Goal: Task Accomplishment & Management: Use online tool/utility

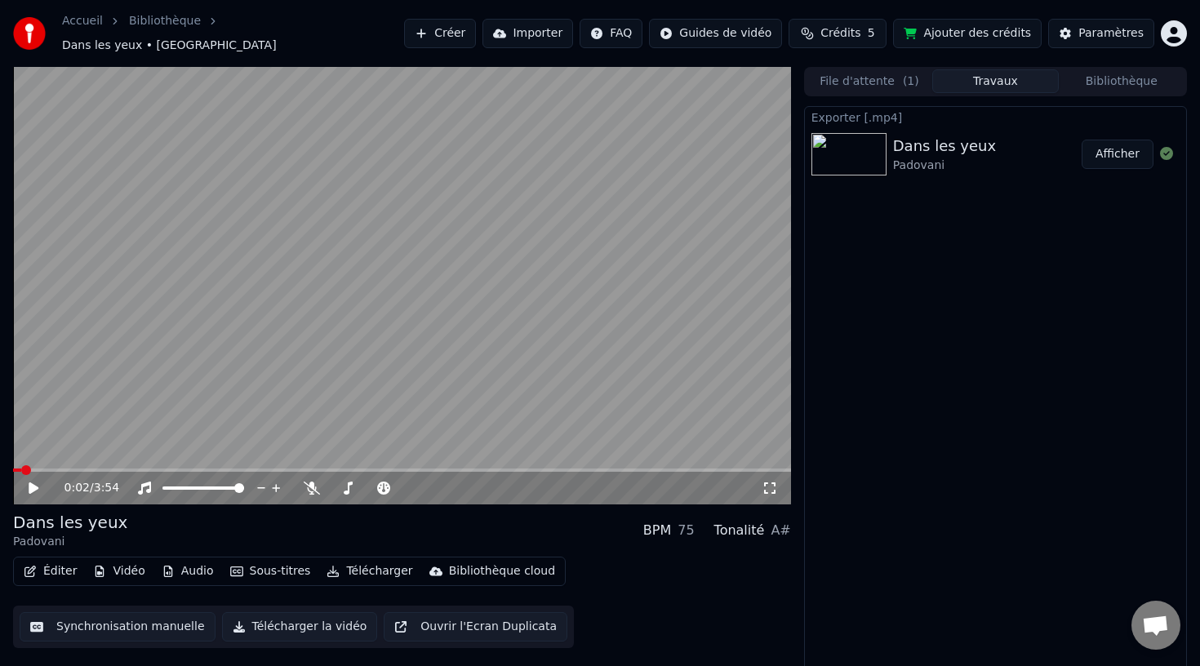
click at [378, 560] on button "Télécharger" at bounding box center [369, 571] width 99 height 23
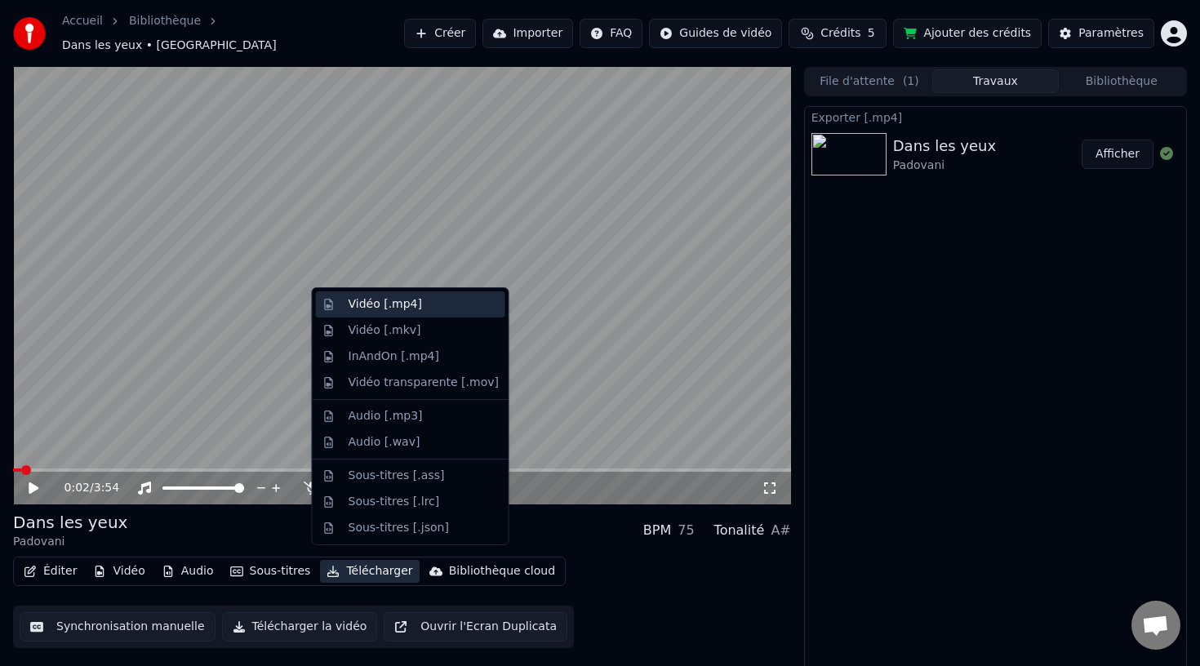
click at [415, 304] on div "Vidéo [.mp4]" at bounding box center [385, 304] width 73 height 16
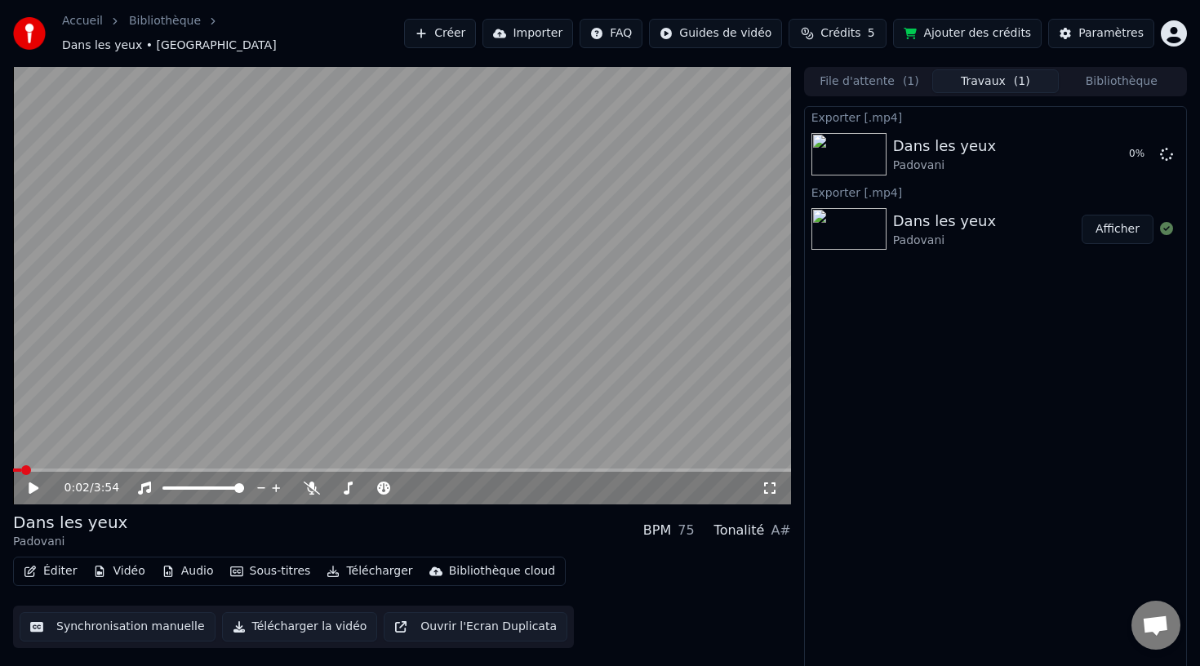
click at [1116, 20] on button "Paramètres" at bounding box center [1101, 33] width 106 height 29
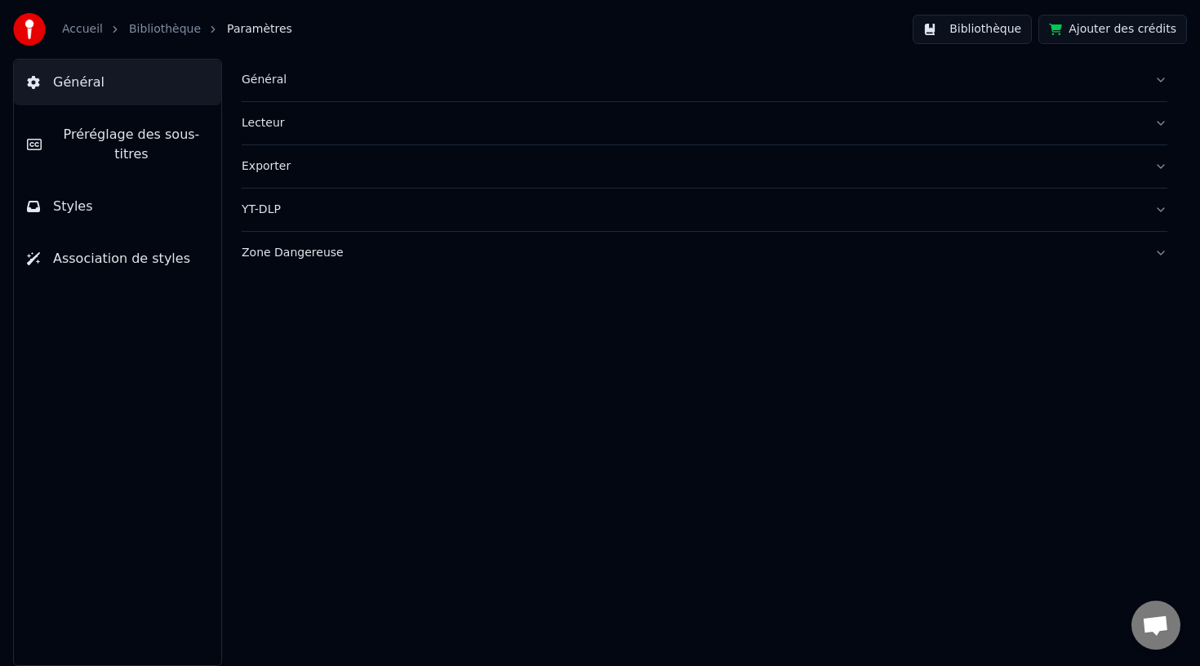
click at [299, 171] on div "Exporter" at bounding box center [691, 166] width 899 height 16
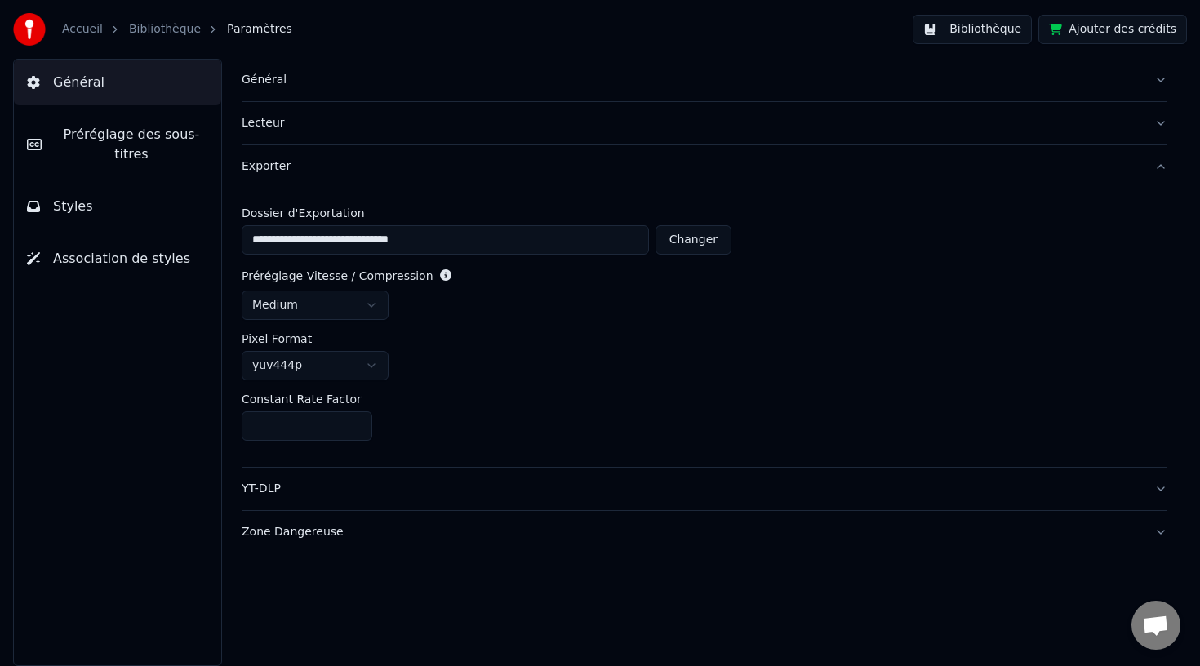
click at [73, 28] on link "Accueil" at bounding box center [82, 29] width 41 height 16
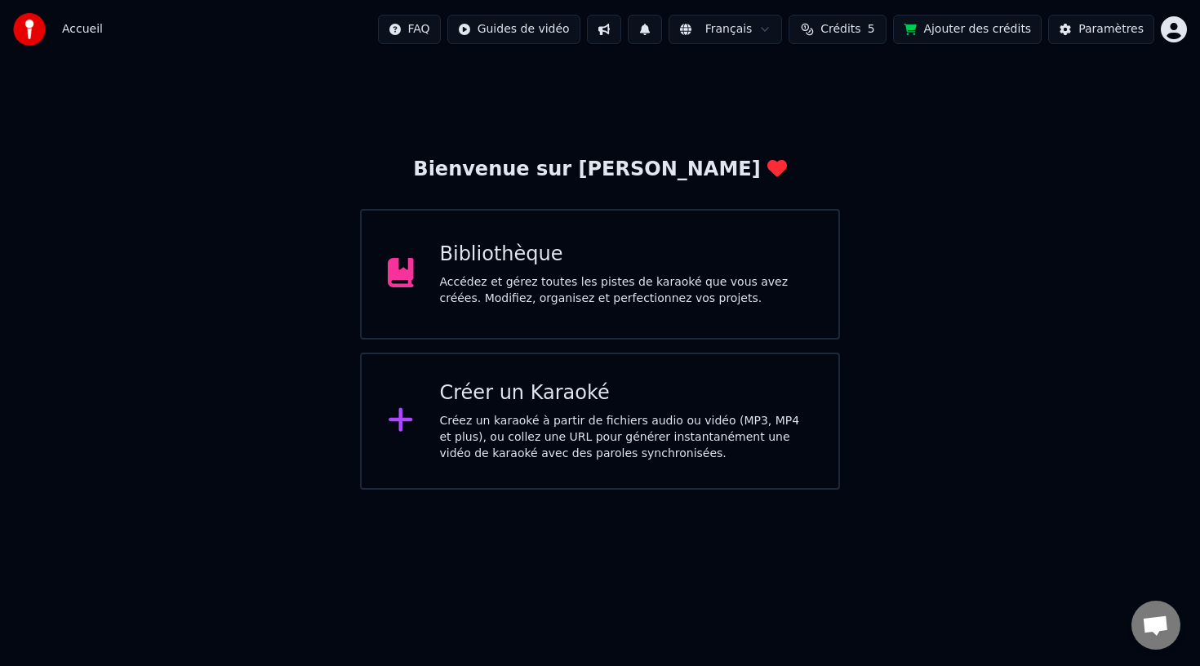
click at [542, 289] on div "Accédez et gérez toutes les pistes de karaoké que vous avez créées. Modifiez, o…" at bounding box center [626, 290] width 373 height 33
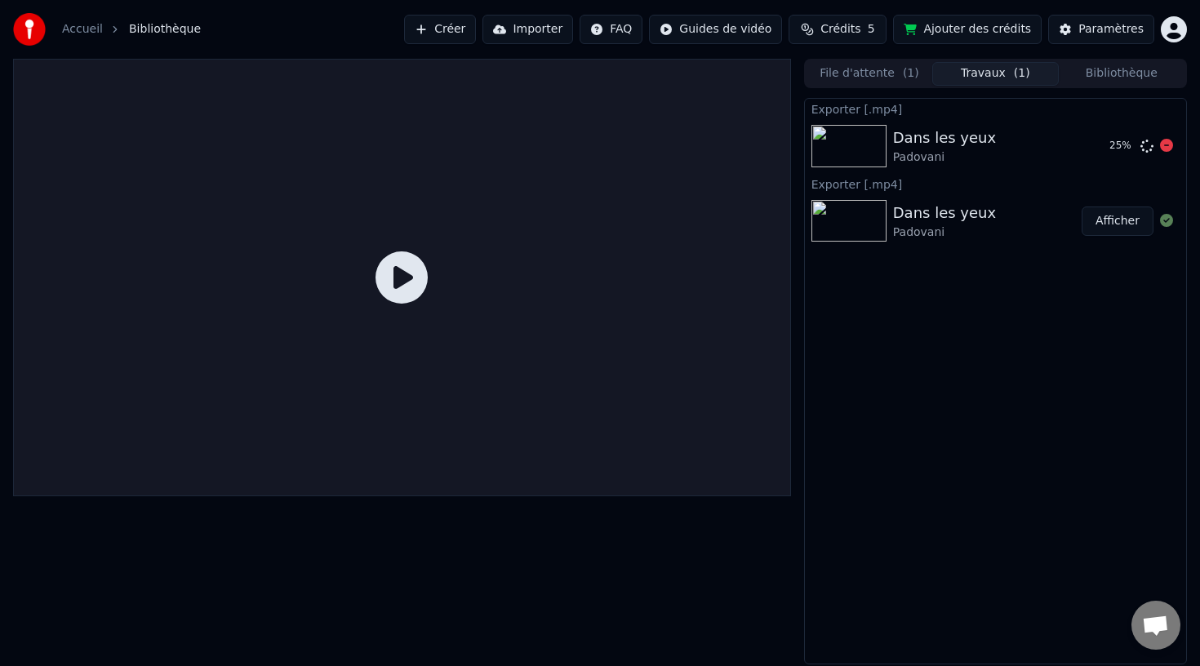
click at [1038, 139] on div "Dans les yeux Padovani" at bounding box center [994, 146] width 203 height 39
click at [1165, 150] on icon at bounding box center [1166, 145] width 13 height 13
click at [1149, 73] on button "Bibliothèque" at bounding box center [1122, 74] width 126 height 24
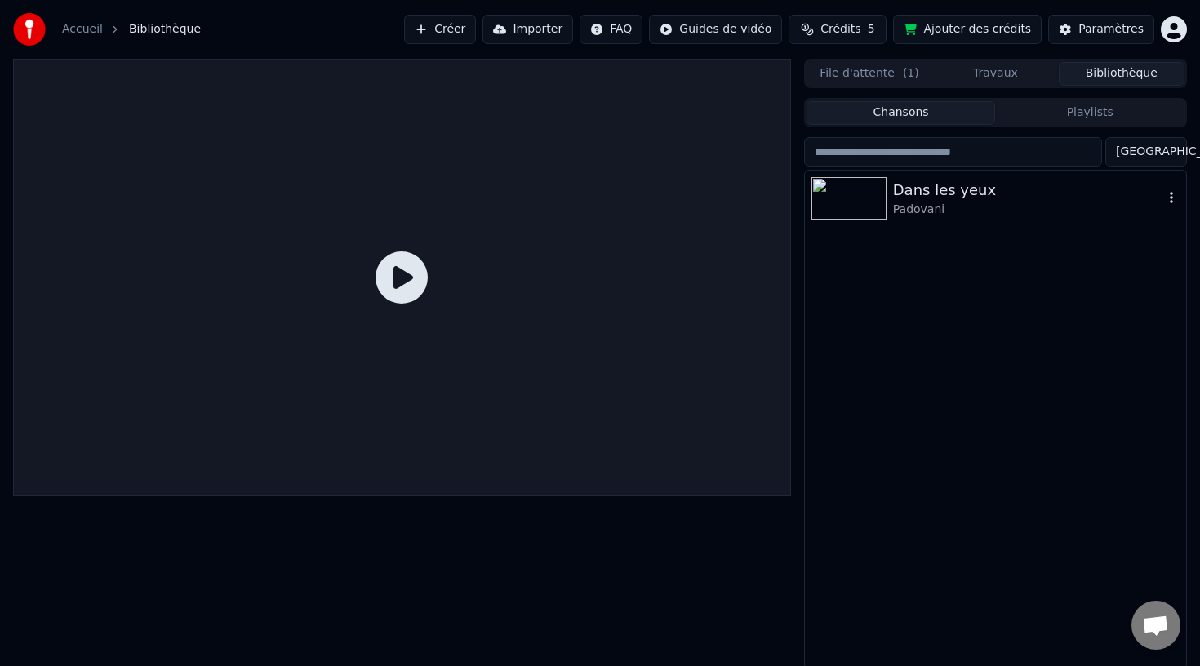
click at [975, 196] on div "Dans les yeux" at bounding box center [1028, 190] width 270 height 23
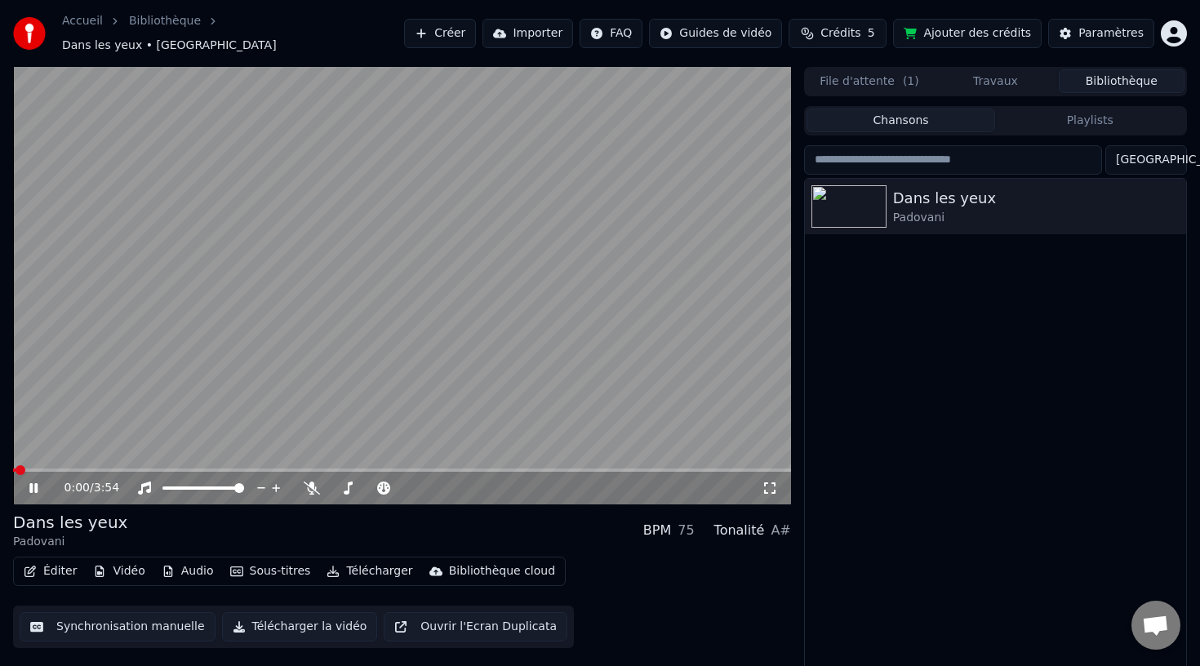
click at [1081, 109] on button "Playlists" at bounding box center [1089, 121] width 189 height 24
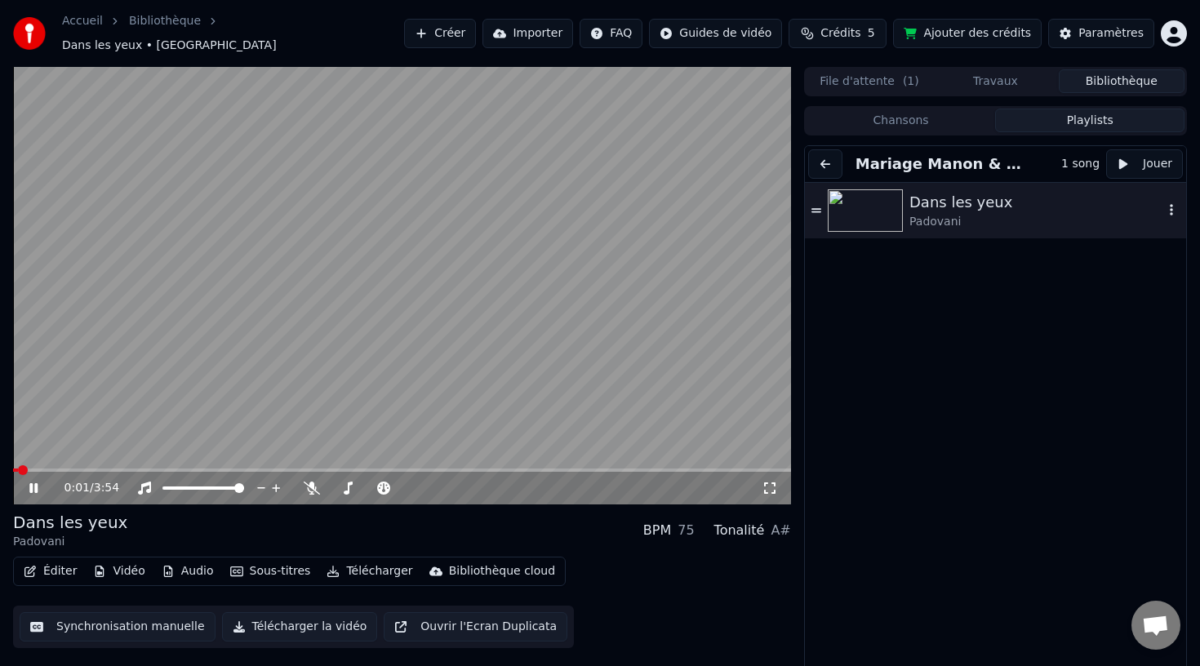
click at [1085, 202] on div "Dans les yeux" at bounding box center [1036, 202] width 254 height 23
click at [33, 488] on div "0:01 / 3:54" at bounding box center [402, 488] width 778 height 33
click at [32, 483] on icon at bounding box center [33, 488] width 8 height 10
click at [37, 560] on button "Éditer" at bounding box center [50, 571] width 66 height 23
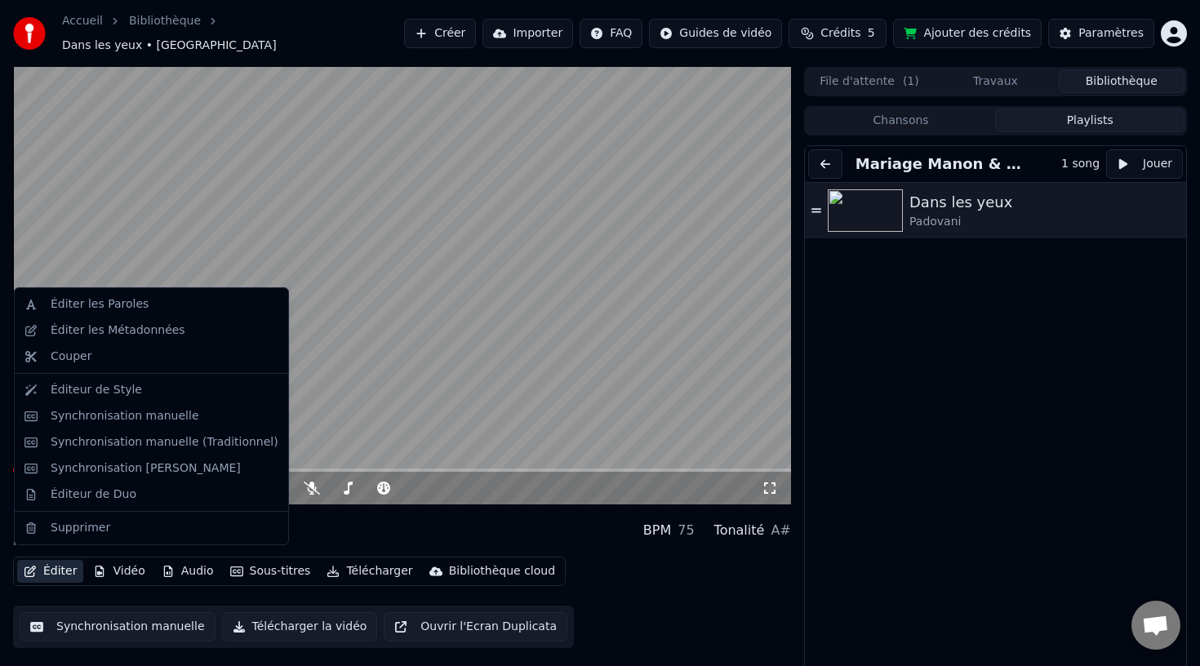
click at [169, 622] on button "Synchronisation manuelle" at bounding box center [118, 626] width 196 height 29
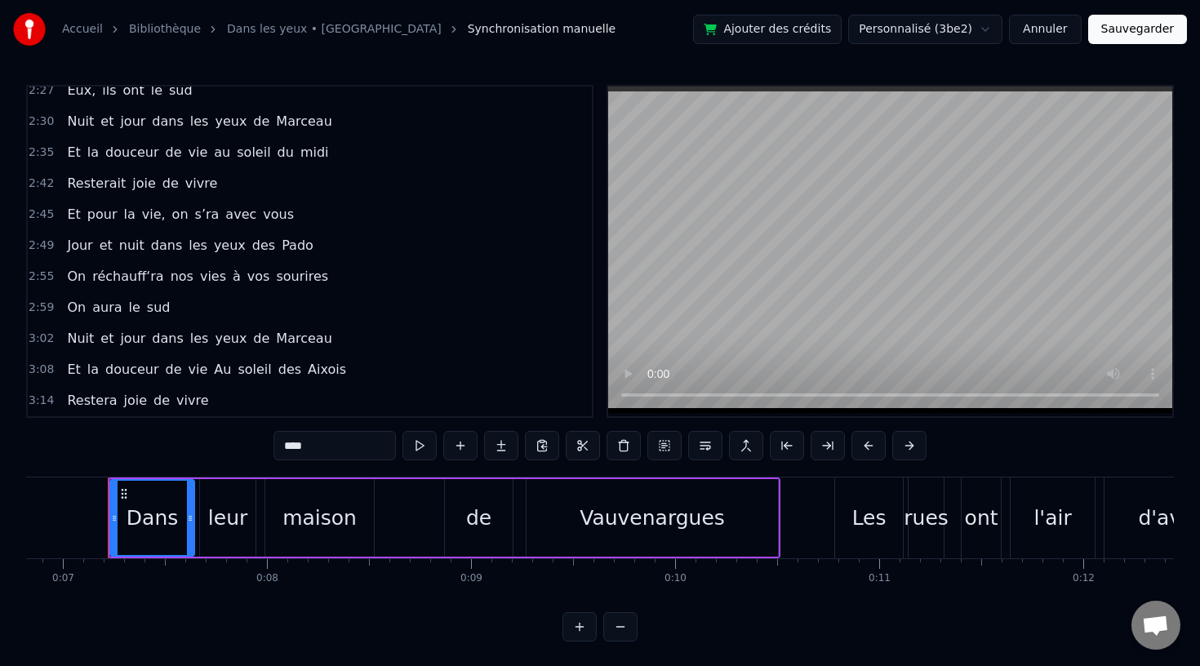
scroll to position [2, 0]
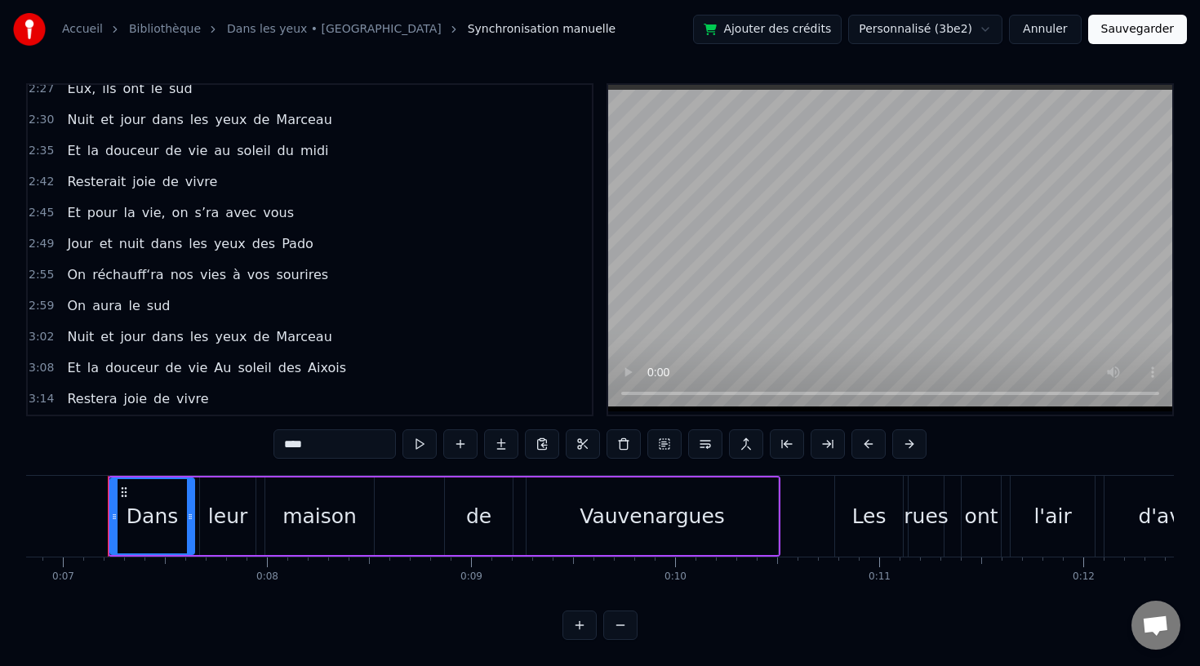
click at [102, 328] on span "et" at bounding box center [107, 336] width 16 height 19
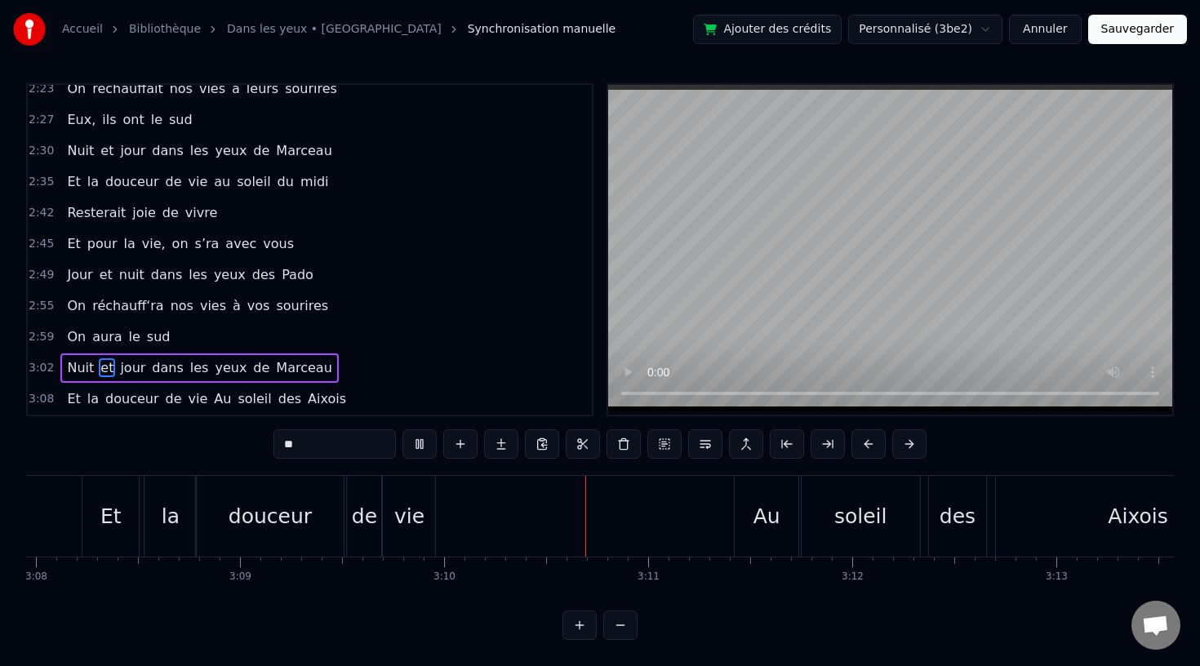
scroll to position [909, 0]
click at [81, 205] on span "Resterait" at bounding box center [96, 215] width 62 height 20
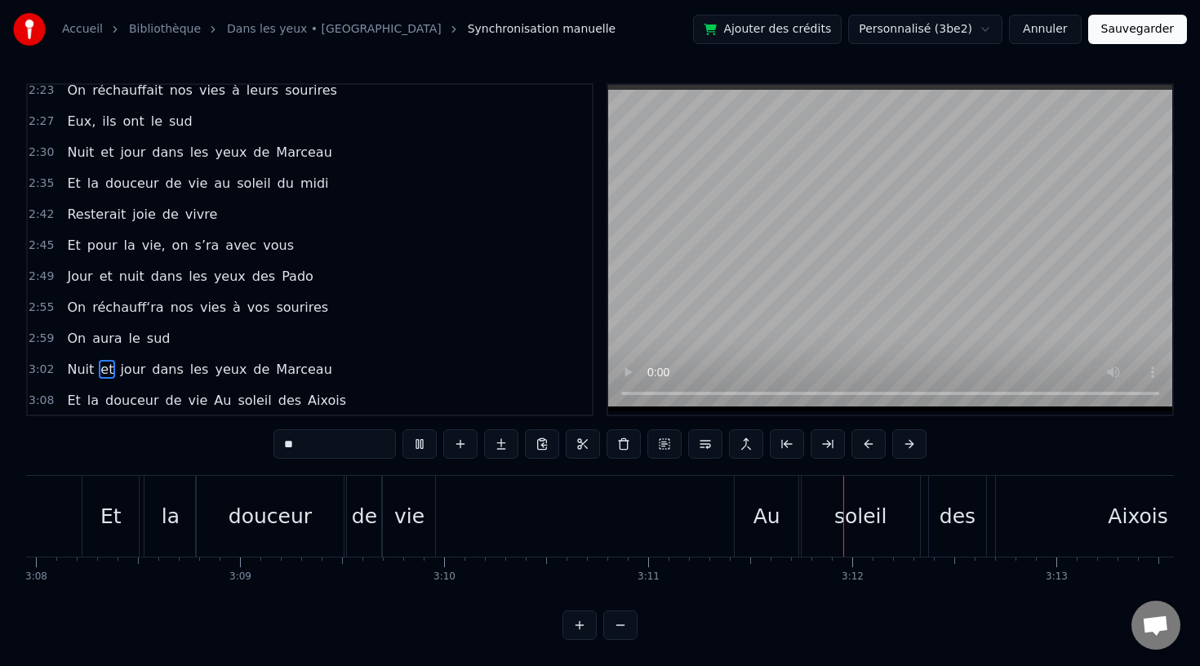
click at [84, 214] on span "Resterait" at bounding box center [96, 214] width 62 height 19
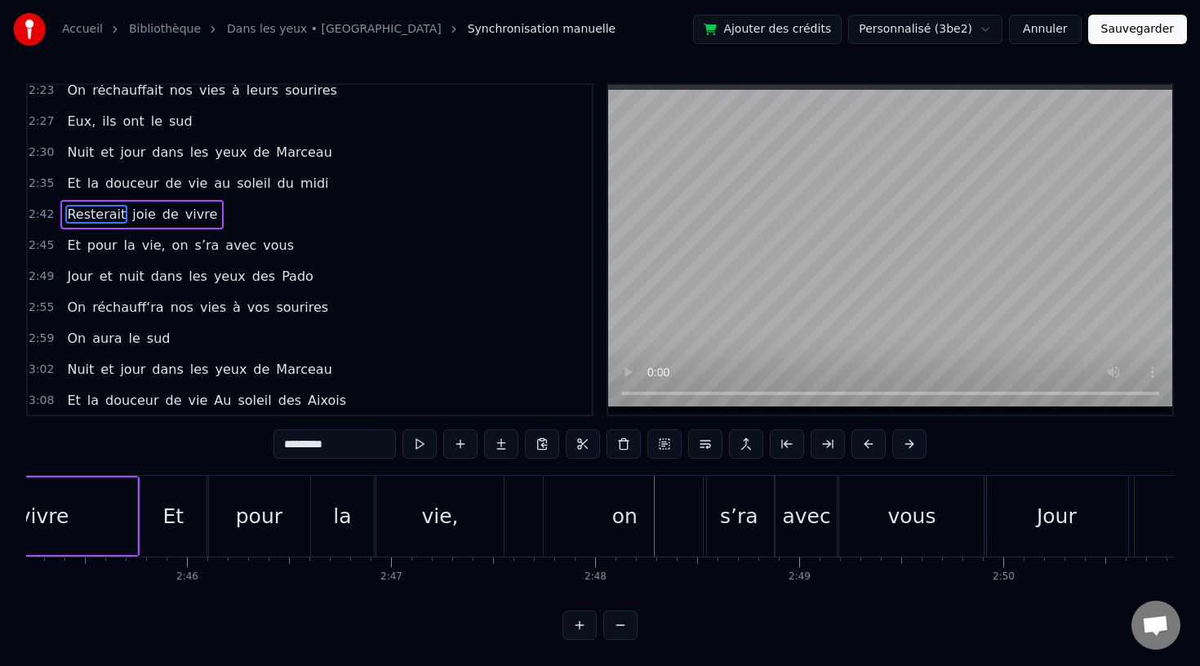
scroll to position [0, 33702]
click at [601, 527] on div "on" at bounding box center [633, 516] width 162 height 81
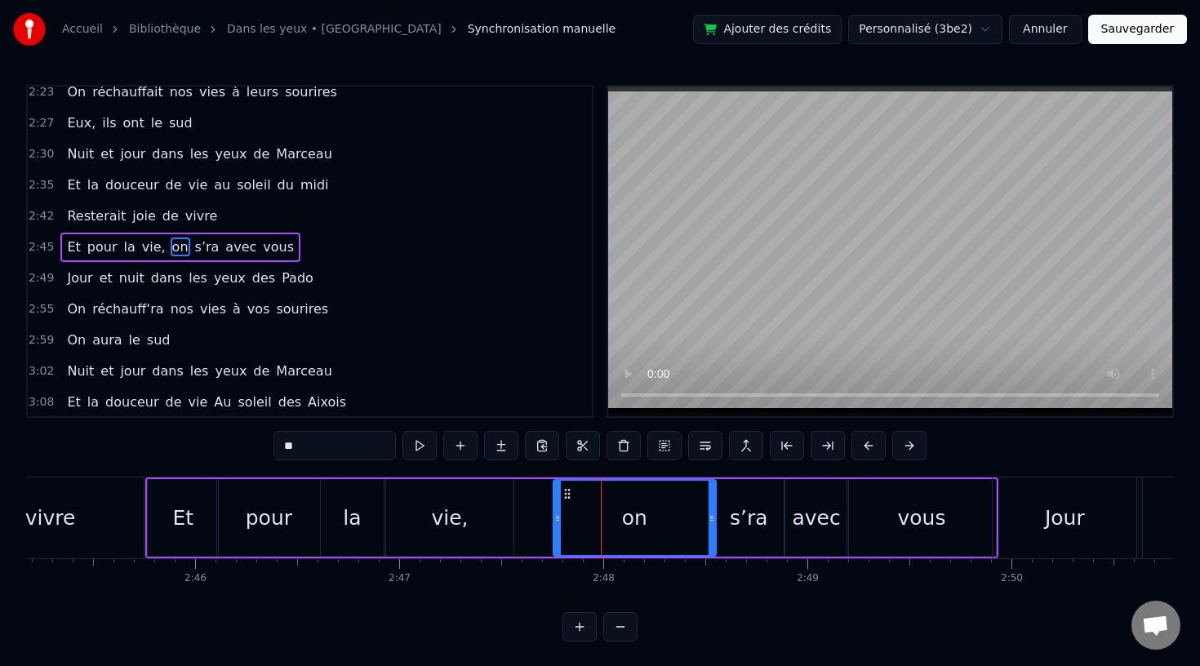
scroll to position [905, 0]
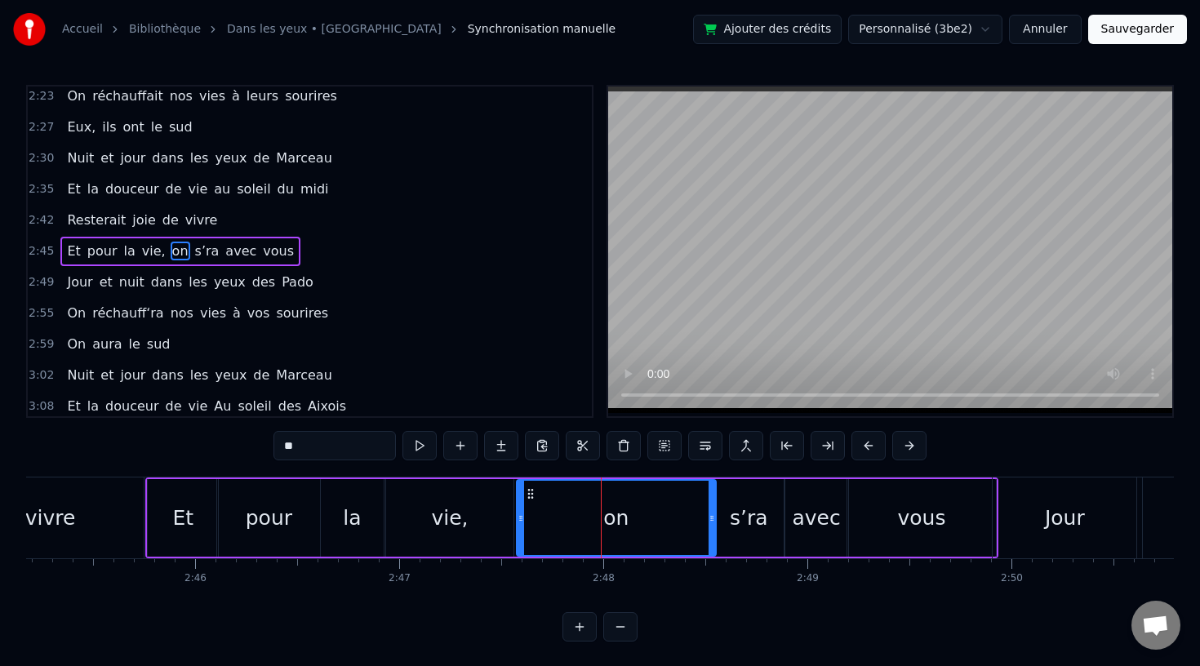
drag, startPoint x: 556, startPoint y: 517, endPoint x: 519, endPoint y: 519, distance: 36.8
click at [519, 519] on icon at bounding box center [520, 518] width 7 height 13
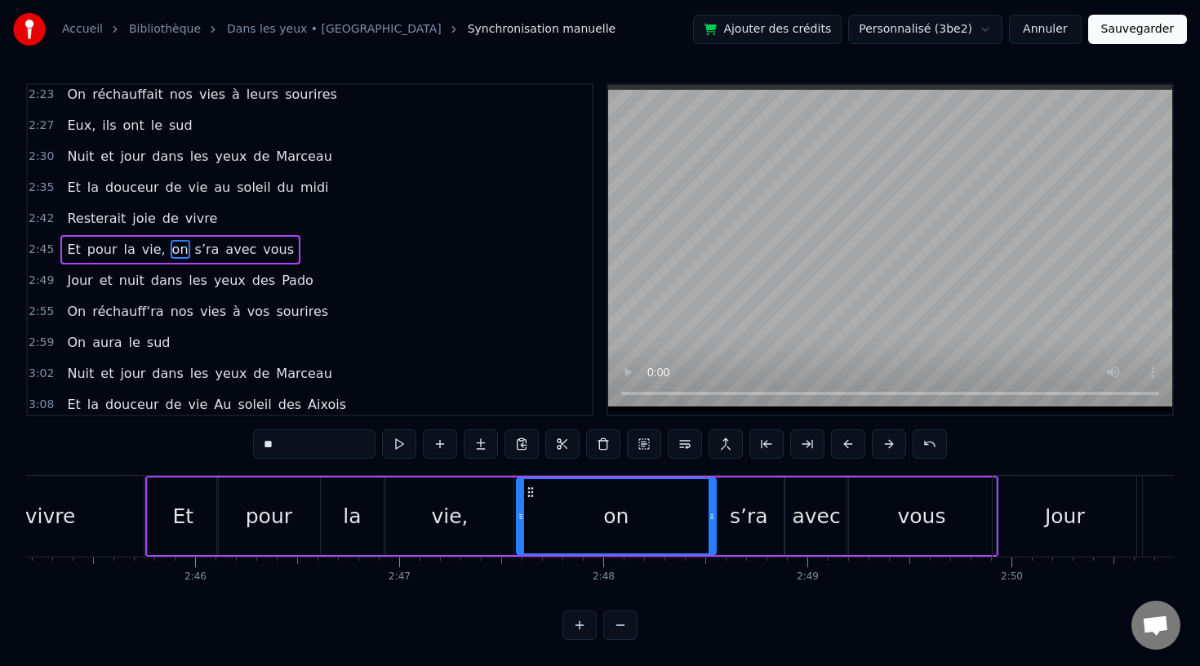
click at [60, 502] on div "vivre" at bounding box center [50, 516] width 51 height 31
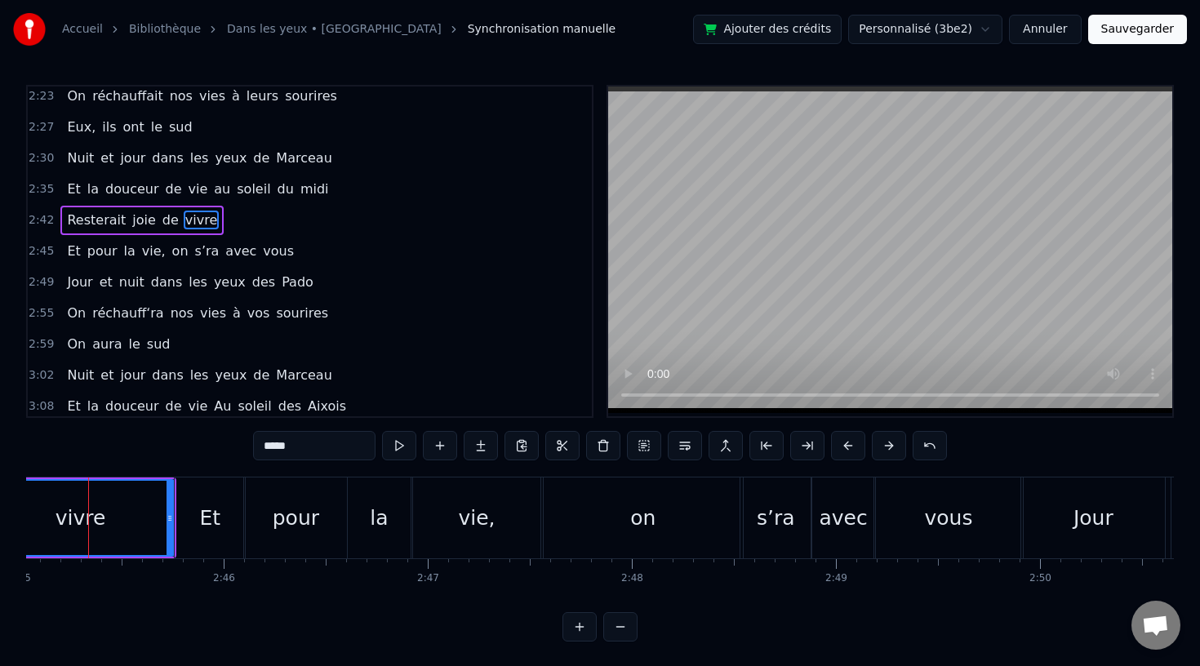
scroll to position [0, 33654]
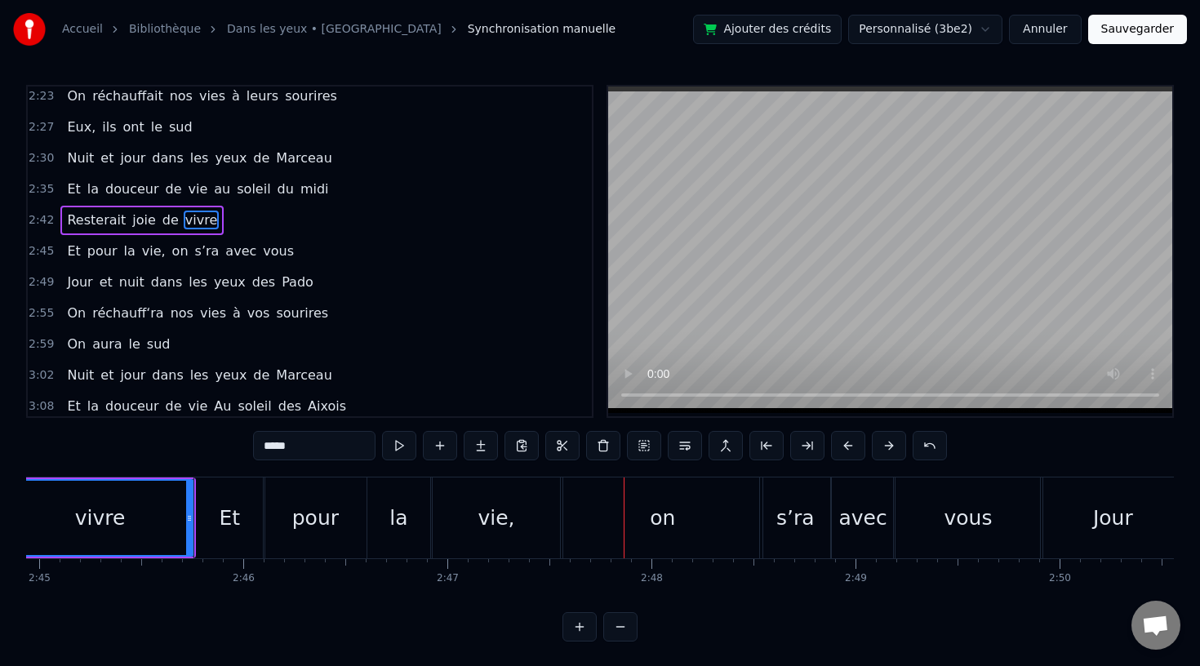
click at [404, 510] on div "la" at bounding box center [398, 518] width 18 height 31
type input "**"
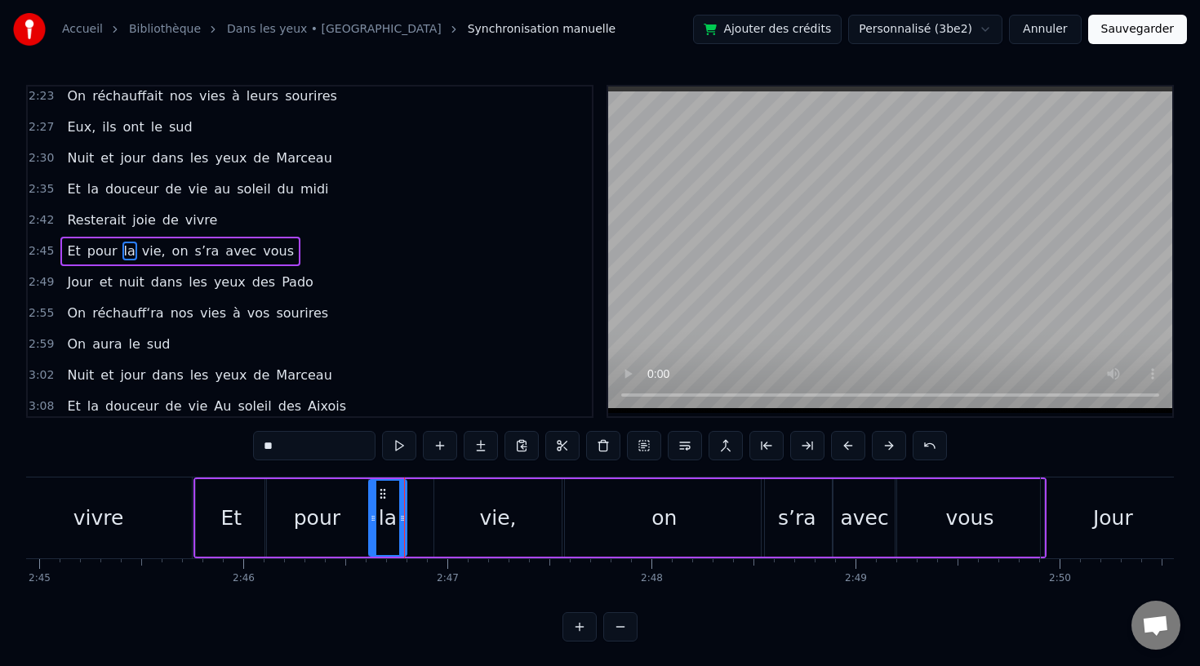
drag, startPoint x: 426, startPoint y: 513, endPoint x: 401, endPoint y: 514, distance: 25.3
click at [401, 514] on icon at bounding box center [402, 518] width 7 height 13
click at [421, 514] on div "Et pour la vie, on s’ra avec vous" at bounding box center [619, 517] width 853 height 81
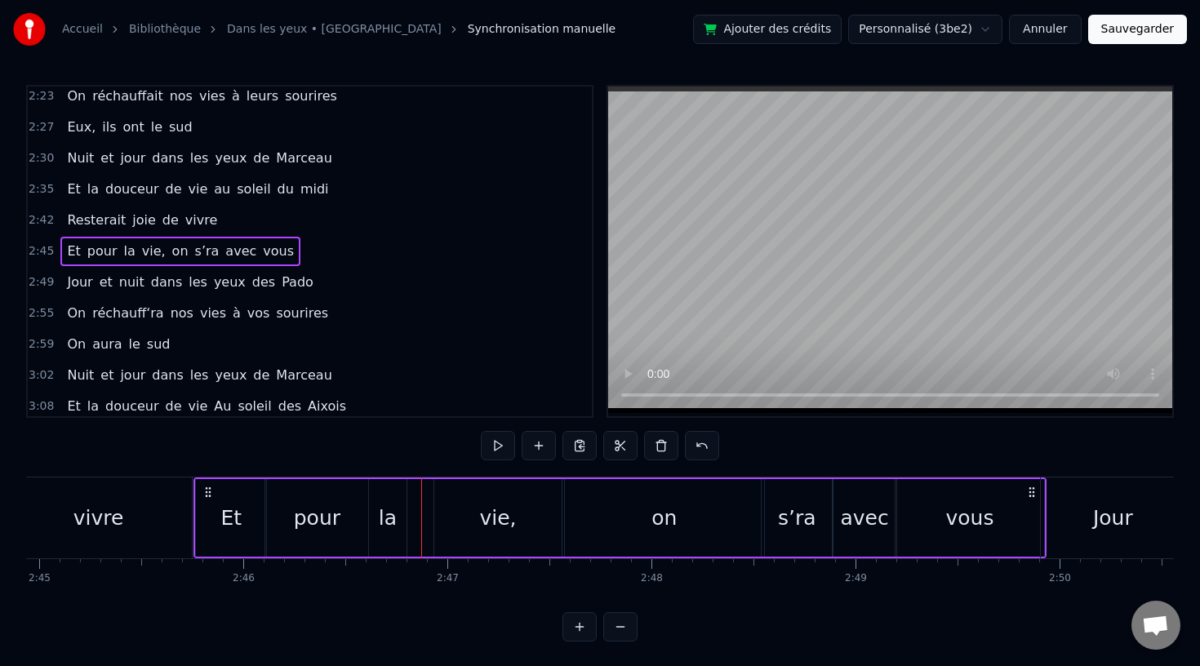
click at [313, 517] on div "pour" at bounding box center [317, 518] width 47 height 31
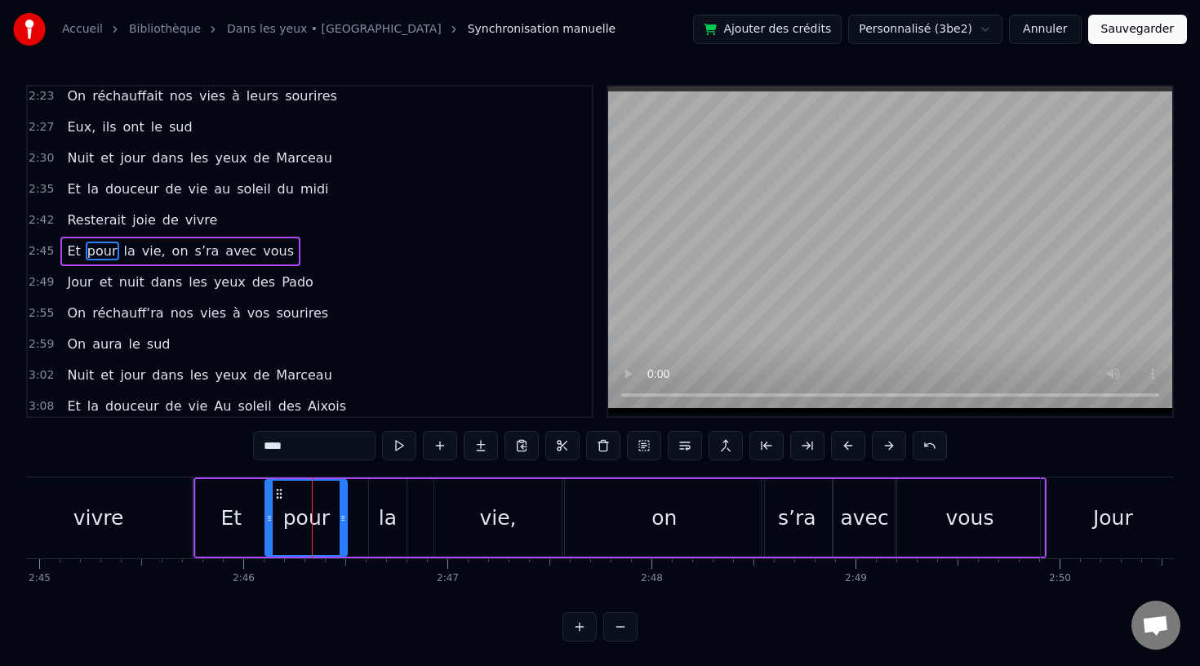
drag, startPoint x: 366, startPoint y: 516, endPoint x: 341, endPoint y: 516, distance: 25.3
click at [341, 516] on icon at bounding box center [343, 518] width 7 height 13
click at [228, 517] on div "Et" at bounding box center [230, 518] width 21 height 31
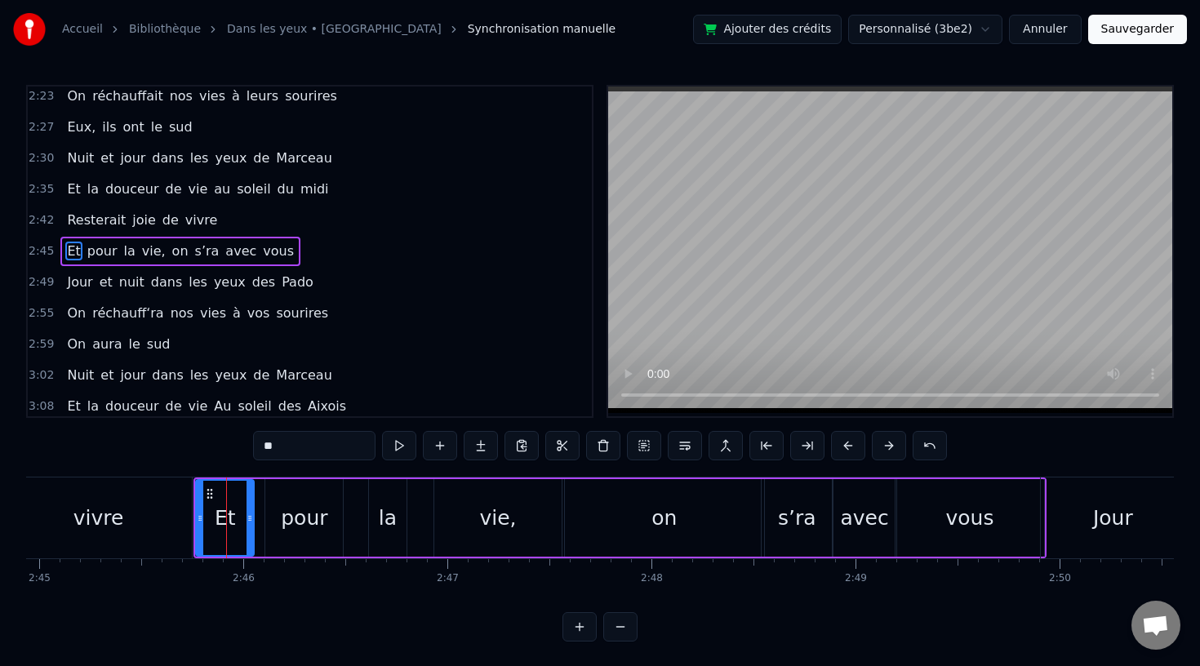
drag, startPoint x: 261, startPoint y: 518, endPoint x: 246, endPoint y: 519, distance: 14.7
click at [246, 519] on icon at bounding box center [249, 518] width 7 height 13
click at [314, 519] on div "pour" at bounding box center [304, 518] width 47 height 31
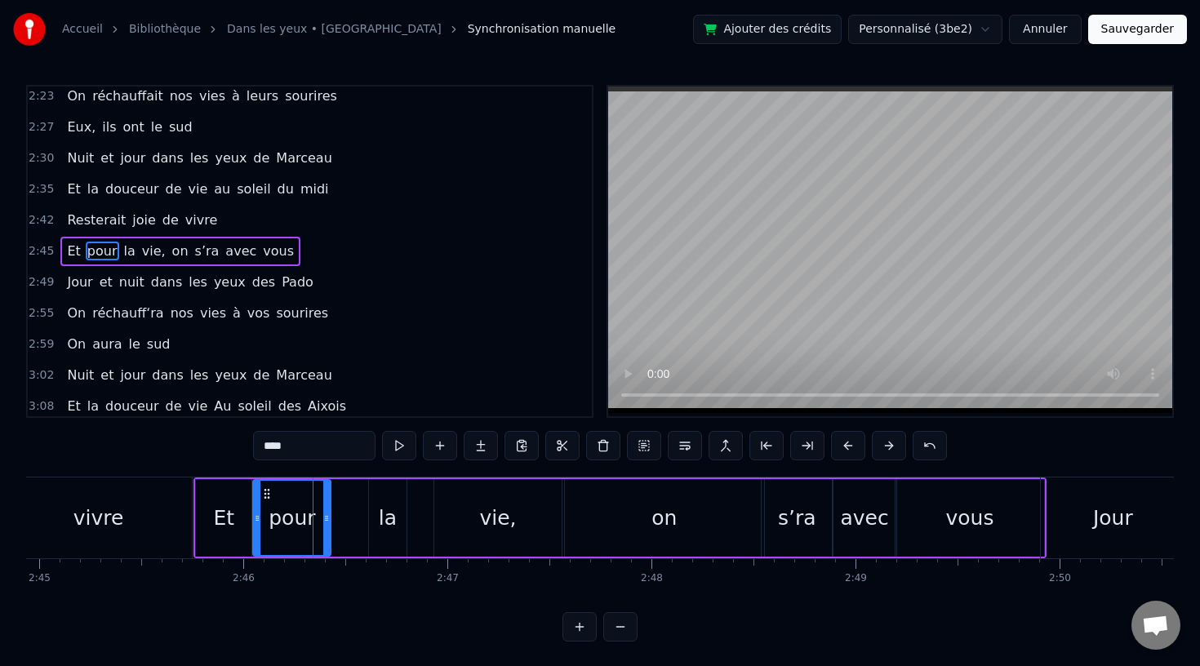
drag, startPoint x: 278, startPoint y: 491, endPoint x: 265, endPoint y: 491, distance: 12.3
click at [265, 491] on icon at bounding box center [266, 493] width 13 height 13
click at [374, 513] on div "la" at bounding box center [388, 518] width 38 height 78
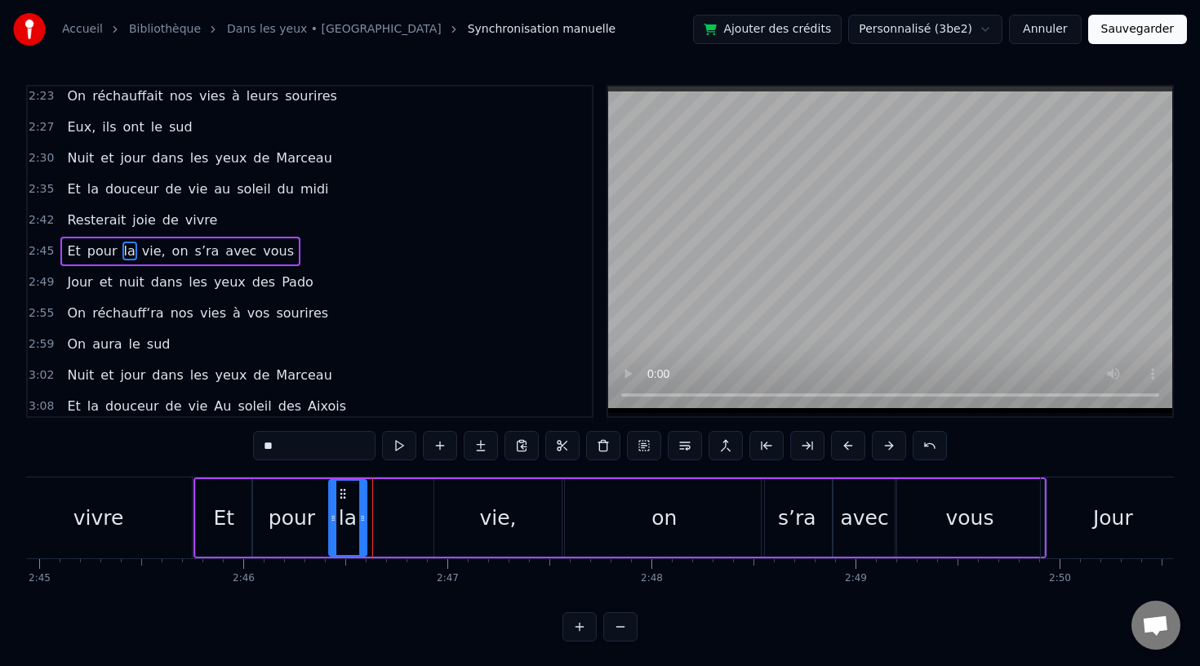
drag, startPoint x: 384, startPoint y: 490, endPoint x: 346, endPoint y: 491, distance: 38.4
click at [344, 491] on circle at bounding box center [344, 490] width 1 height 1
drag, startPoint x: 366, startPoint y: 518, endPoint x: 380, endPoint y: 518, distance: 13.9
click at [380, 518] on icon at bounding box center [378, 518] width 7 height 13
click at [476, 518] on div "vie," at bounding box center [497, 518] width 127 height 78
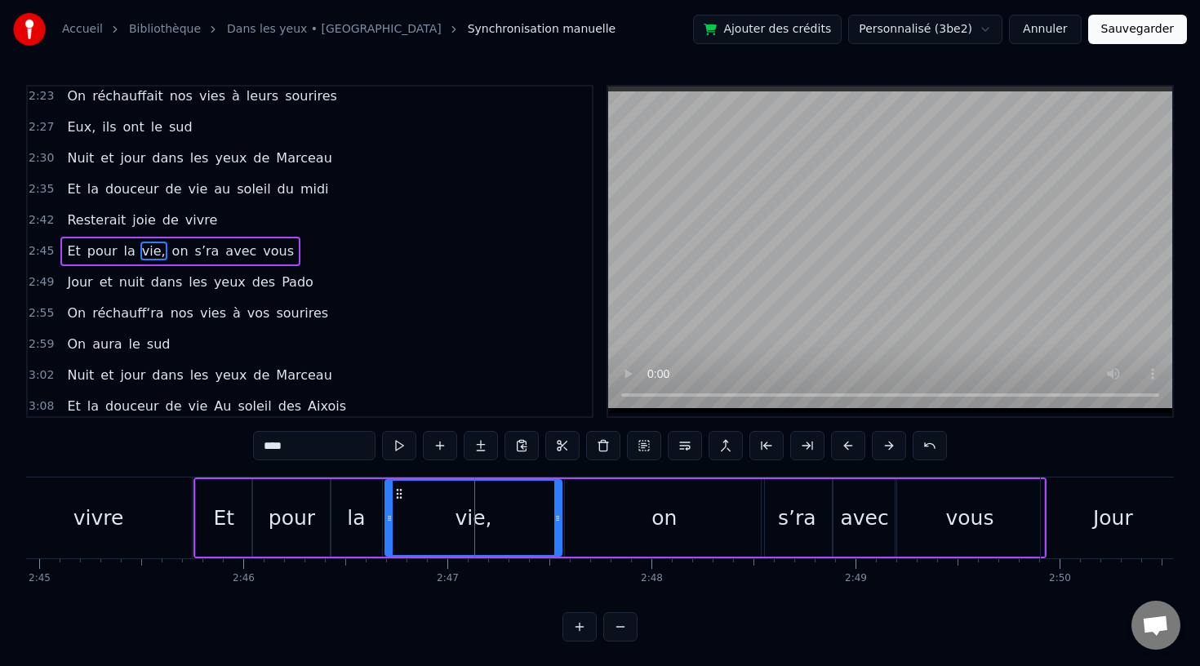
drag, startPoint x: 437, startPoint y: 517, endPoint x: 389, endPoint y: 518, distance: 49.0
click at [389, 518] on circle at bounding box center [389, 517] width 1 height 1
click at [72, 502] on div "vivre" at bounding box center [98, 517] width 187 height 81
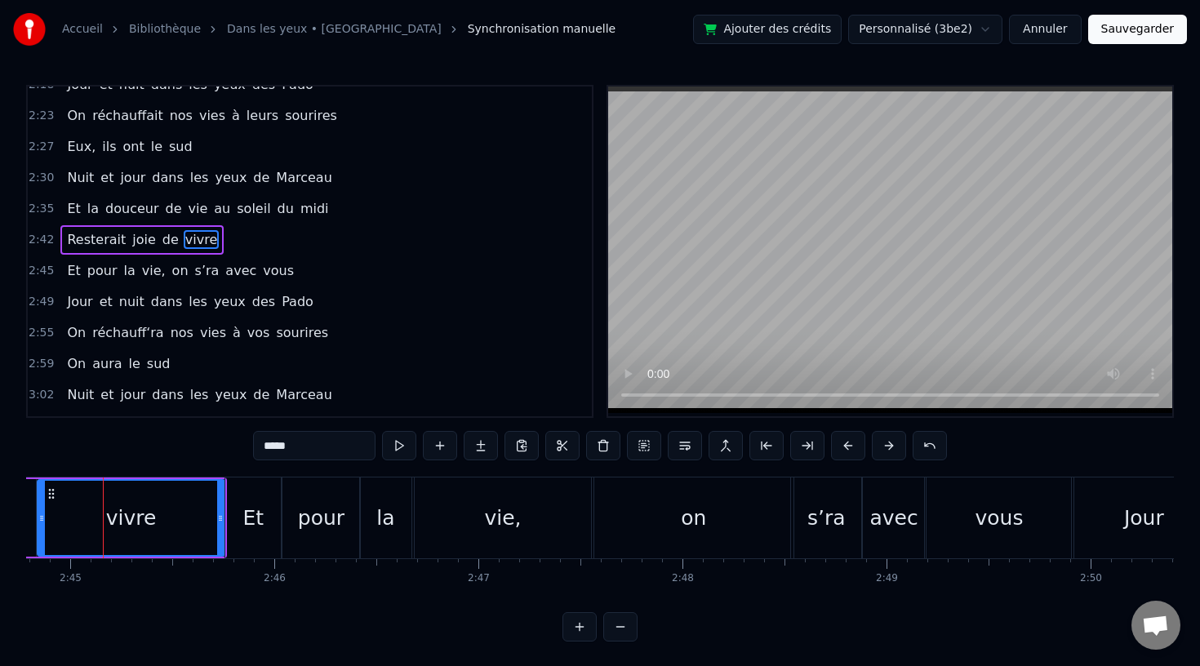
scroll to position [0, 33618]
click at [557, 505] on div "vie," at bounding box center [508, 517] width 176 height 81
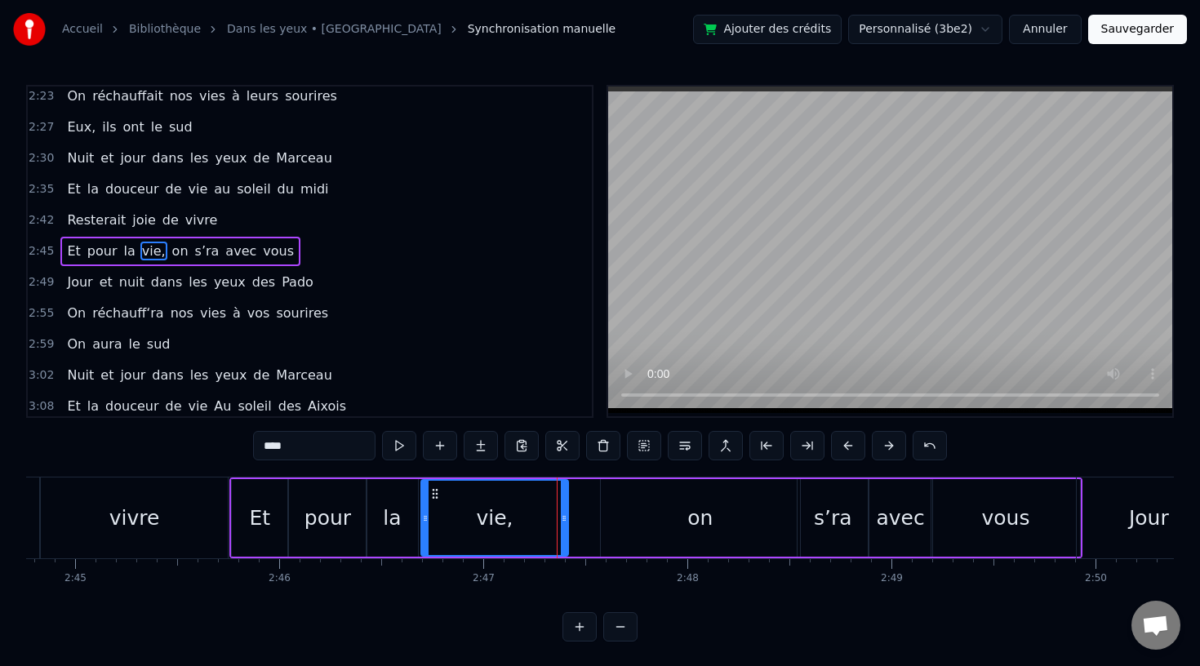
drag, startPoint x: 592, startPoint y: 519, endPoint x: 562, endPoint y: 520, distance: 29.4
click at [562, 520] on icon at bounding box center [564, 518] width 7 height 13
click at [661, 520] on div "on" at bounding box center [700, 518] width 199 height 78
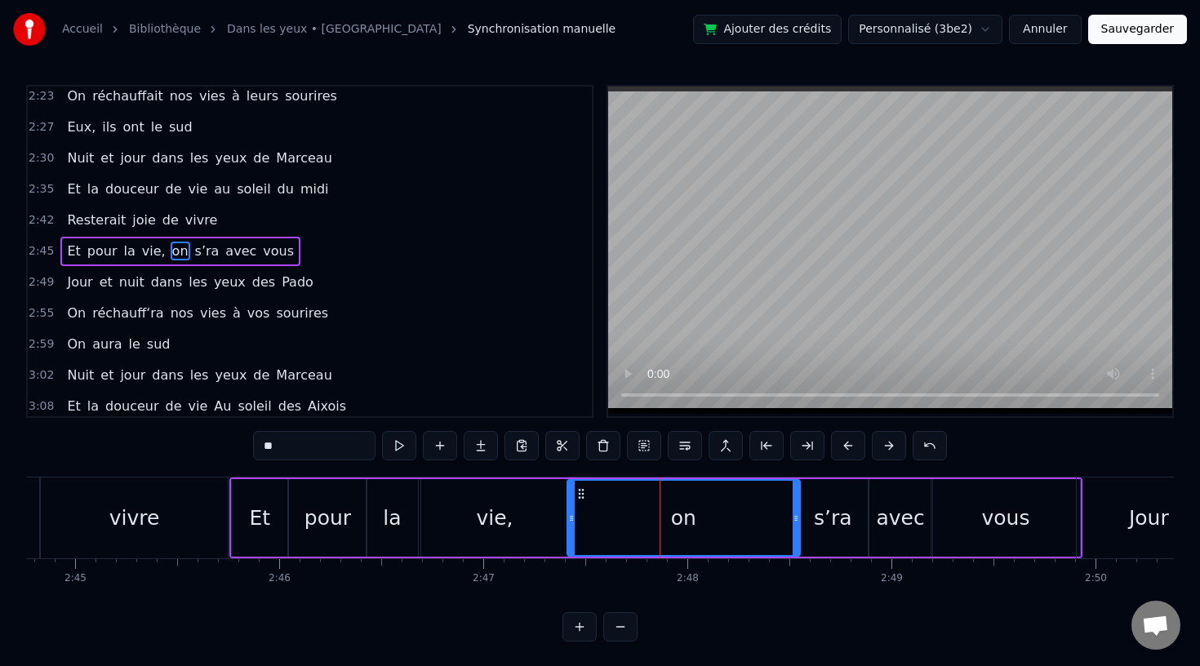
drag, startPoint x: 602, startPoint y: 521, endPoint x: 570, endPoint y: 522, distance: 32.7
click at [570, 522] on icon at bounding box center [571, 518] width 7 height 13
click at [227, 513] on div "vivre" at bounding box center [134, 517] width 189 height 81
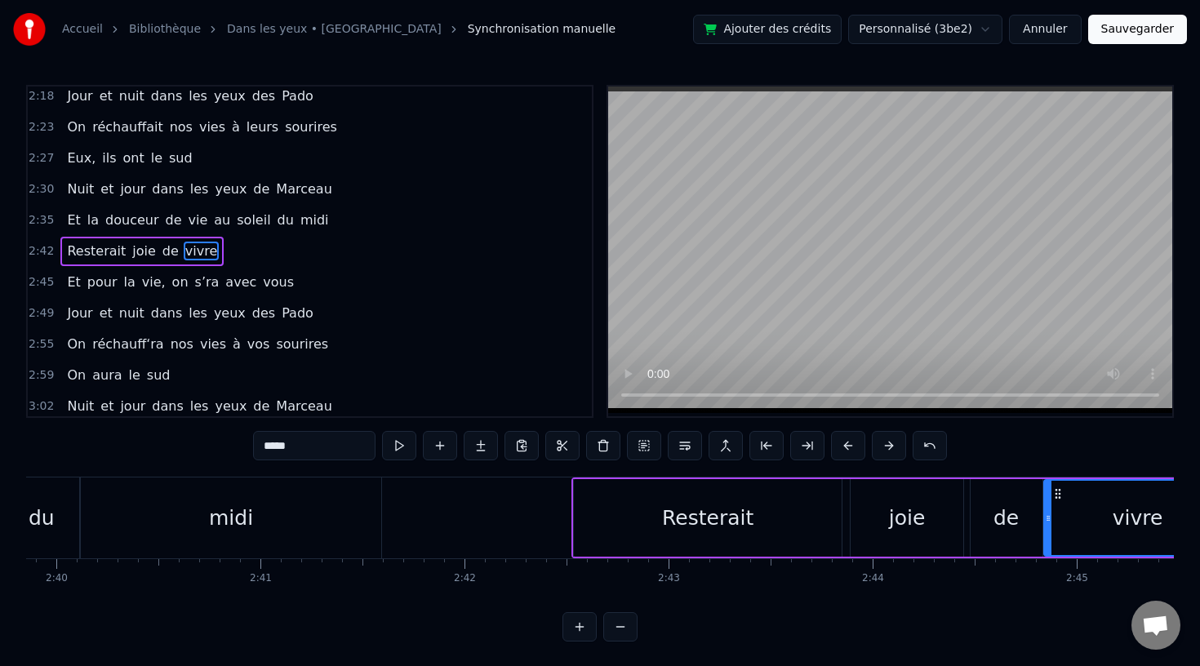
scroll to position [0, 32614]
click at [301, 544] on div "midi" at bounding box center [234, 517] width 300 height 81
type input "****"
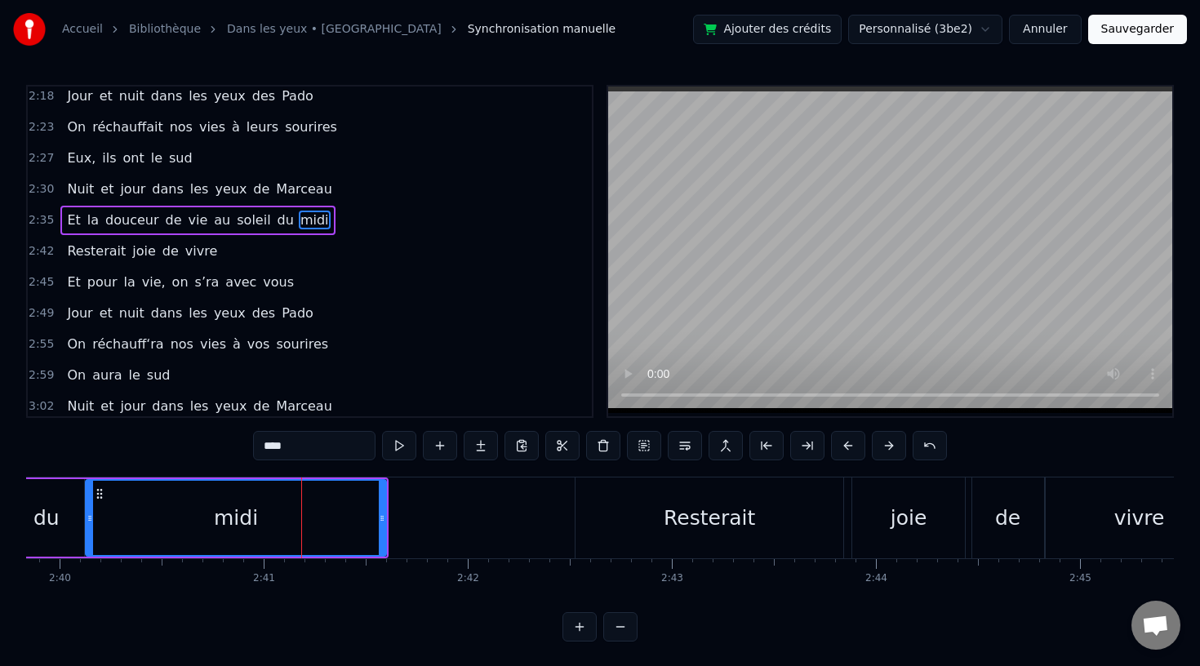
scroll to position [843, 0]
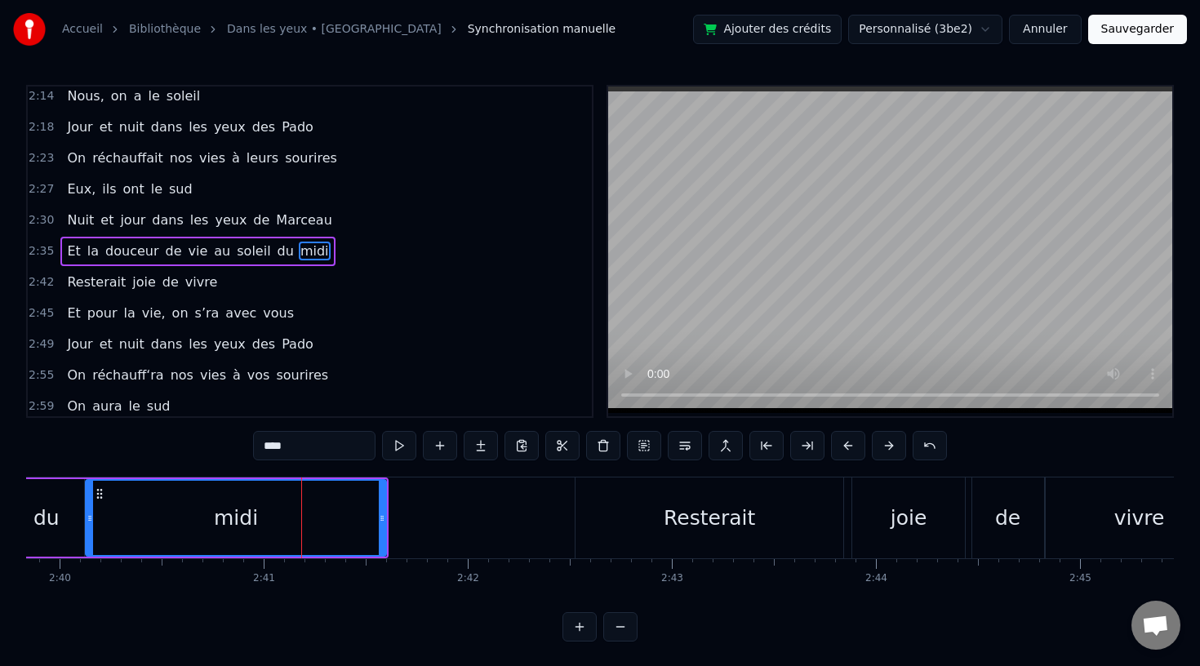
click at [1161, 34] on button "Sauvegarder" at bounding box center [1137, 29] width 99 height 29
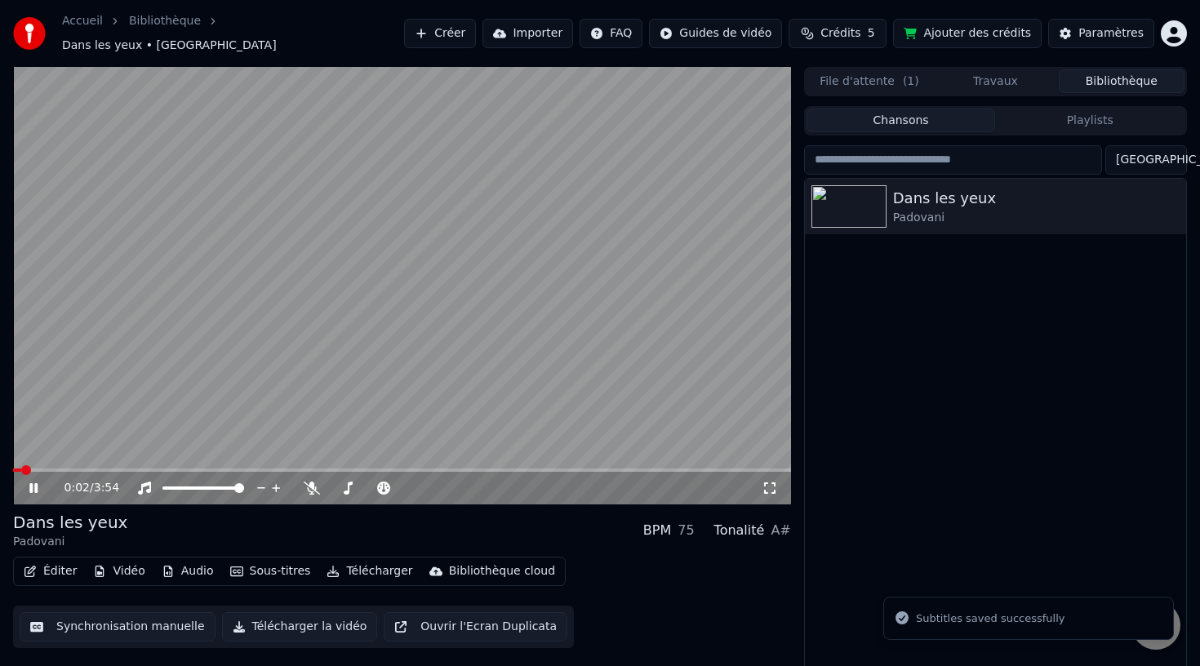
click at [31, 486] on icon at bounding box center [45, 488] width 38 height 13
